Goal: Task Accomplishment & Management: Manage account settings

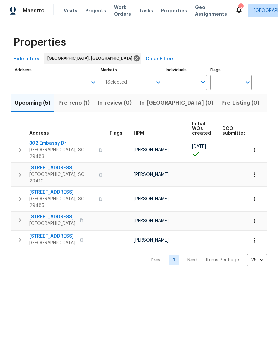
click at [67, 10] on span "Visits" at bounding box center [71, 10] width 14 height 7
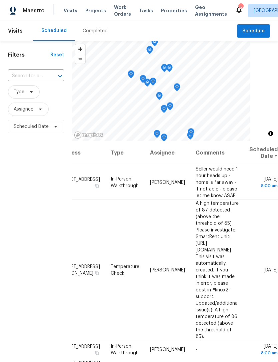
scroll to position [0, 59]
click at [260, 244] on td "[DATE]" at bounding box center [261, 269] width 34 height 141
click at [0, 0] on icon at bounding box center [0, 0] width 0 height 0
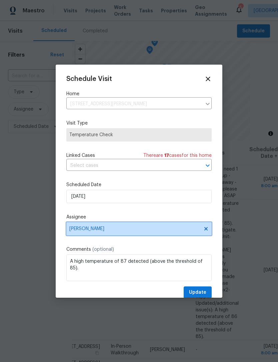
click at [137, 229] on span "[PERSON_NAME]" at bounding box center [134, 228] width 131 height 5
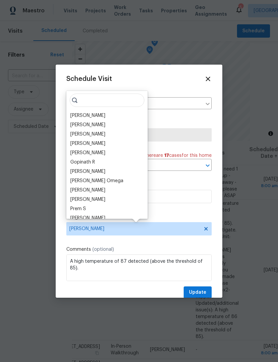
click at [101, 122] on div "[PERSON_NAME]" at bounding box center [87, 125] width 35 height 7
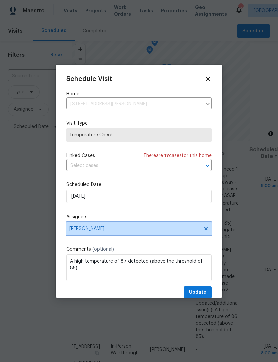
click at [119, 229] on span "[PERSON_NAME]" at bounding box center [134, 228] width 131 height 5
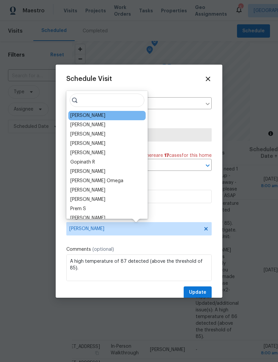
click at [105, 124] on div "[PERSON_NAME]" at bounding box center [87, 125] width 35 height 7
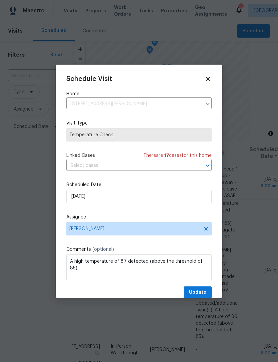
click at [206, 77] on icon at bounding box center [207, 79] width 4 height 4
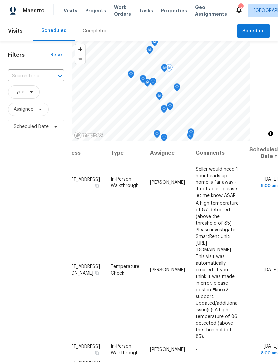
click at [0, 0] on icon at bounding box center [0, 0] width 0 height 0
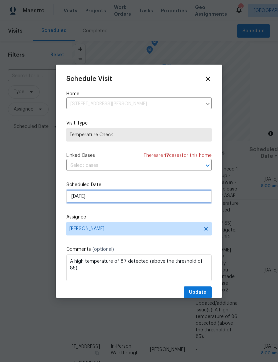
click at [131, 193] on input "[DATE]" at bounding box center [138, 196] width 145 height 13
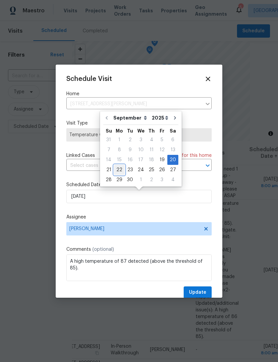
click at [121, 171] on div "22" at bounding box center [119, 169] width 11 height 9
type input "[DATE]"
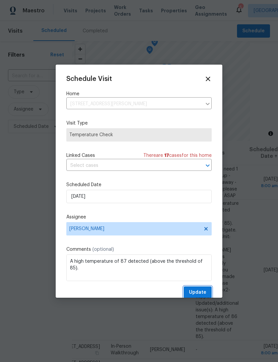
click at [201, 291] on span "Update" at bounding box center [197, 292] width 17 height 8
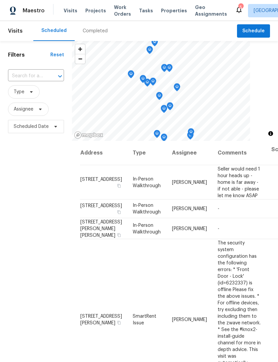
scroll to position [0, 0]
click at [114, 8] on span "Work Orders" at bounding box center [122, 10] width 17 height 13
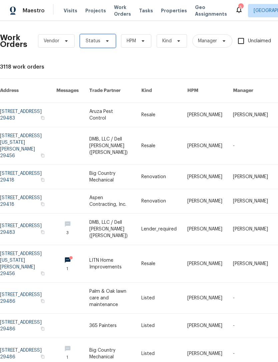
click at [106, 42] on icon at bounding box center [107, 41] width 3 height 2
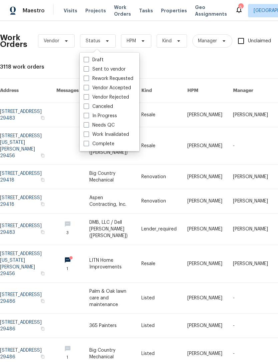
click at [88, 126] on span at bounding box center [86, 124] width 5 height 5
click at [88, 126] on input "Needs QC" at bounding box center [86, 124] width 4 height 4
checkbox input "true"
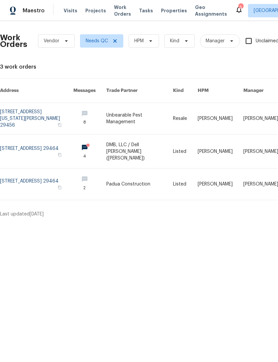
click at [235, 13] on icon at bounding box center [239, 10] width 8 height 8
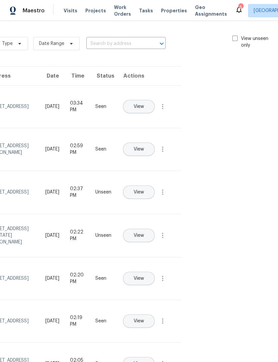
scroll to position [0, 75]
click at [235, 40] on span at bounding box center [235, 38] width 5 height 5
click at [235, 40] on input "View unseen only" at bounding box center [235, 37] width 4 height 4
checkbox input "true"
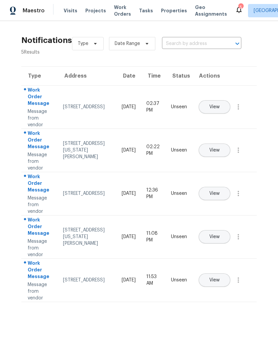
scroll to position [0, 0]
